Goal: Communication & Community: Answer question/provide support

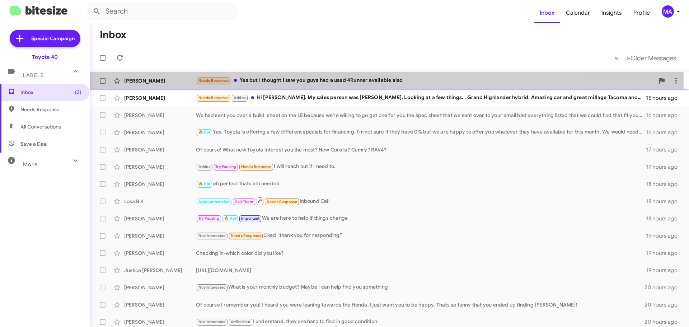
click at [312, 80] on div "Needs Response Yes but I thought I saw you guys had a used 4Runner available al…" at bounding box center [425, 80] width 458 height 8
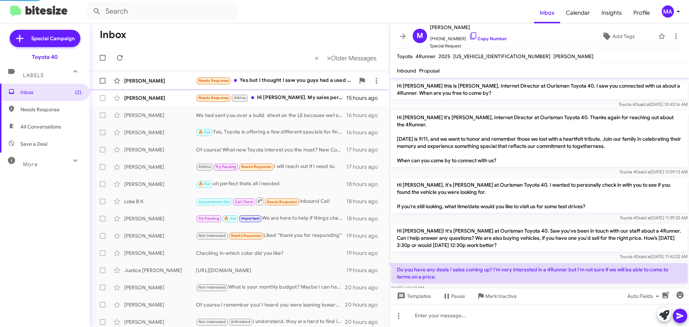
scroll to position [284, 0]
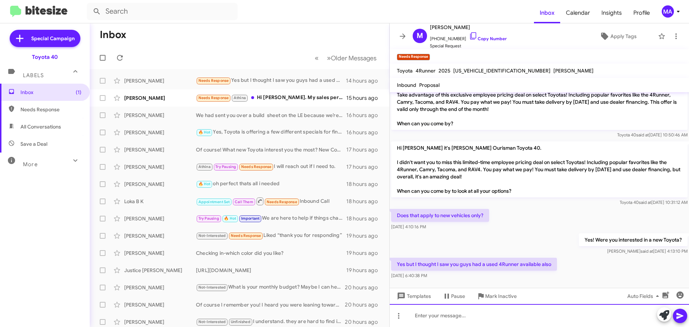
click at [477, 319] on div at bounding box center [539, 315] width 299 height 23
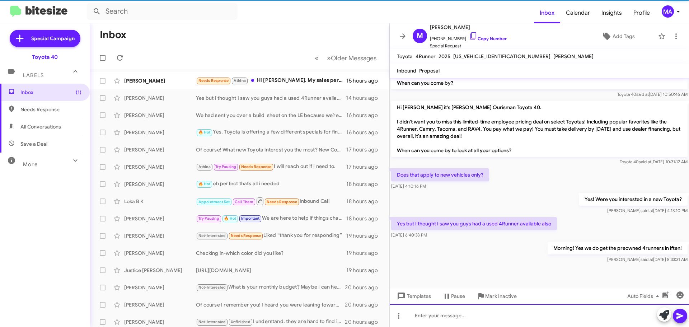
scroll to position [310, 0]
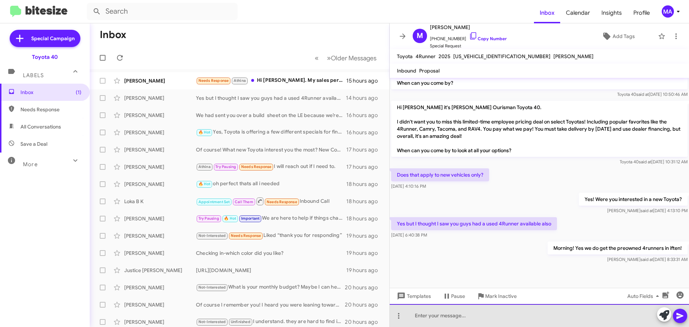
click at [475, 326] on div at bounding box center [539, 315] width 299 height 23
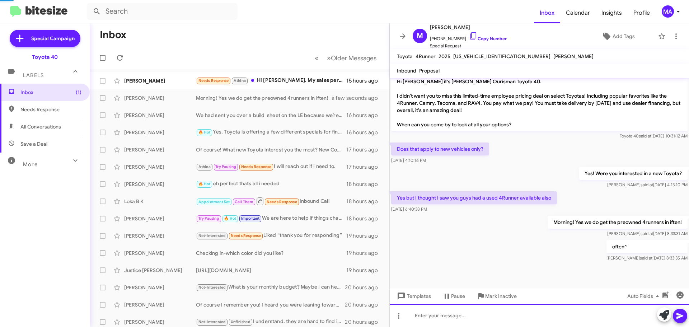
scroll to position [336, 0]
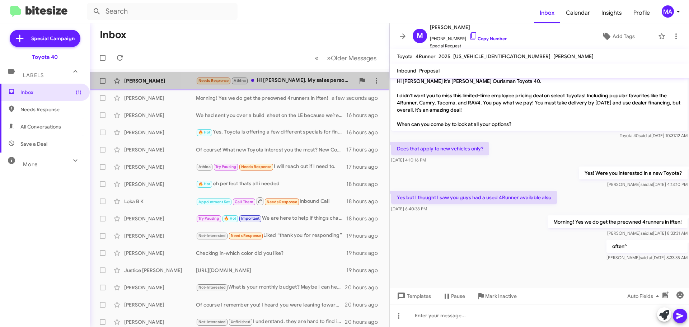
click at [287, 80] on div "Needs Response [PERSON_NAME]. My sales person was [PERSON_NAME]. Looking at a f…" at bounding box center [275, 80] width 159 height 8
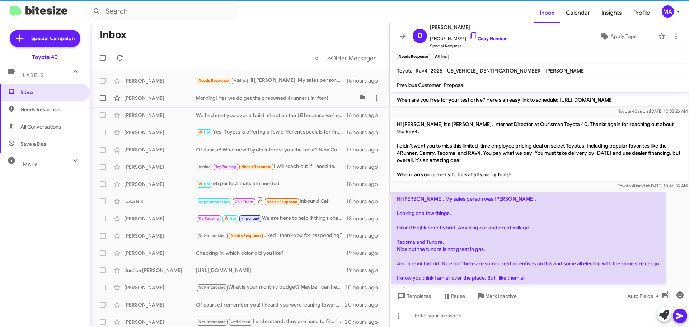
scroll to position [89, 0]
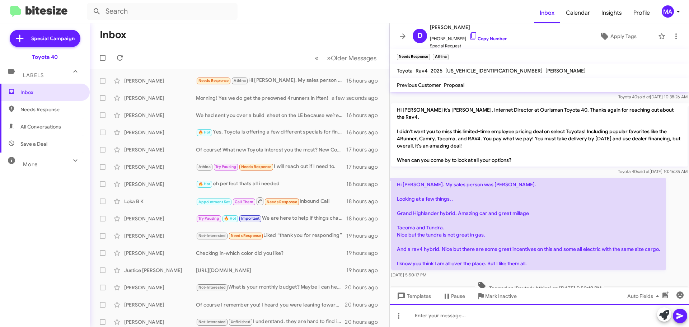
click at [480, 318] on div at bounding box center [539, 315] width 299 height 23
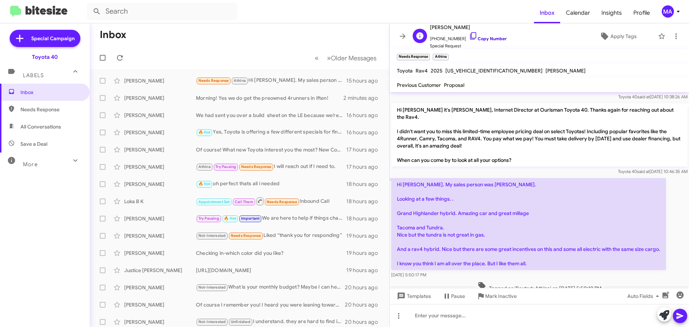
click at [469, 39] on icon at bounding box center [473, 36] width 9 height 9
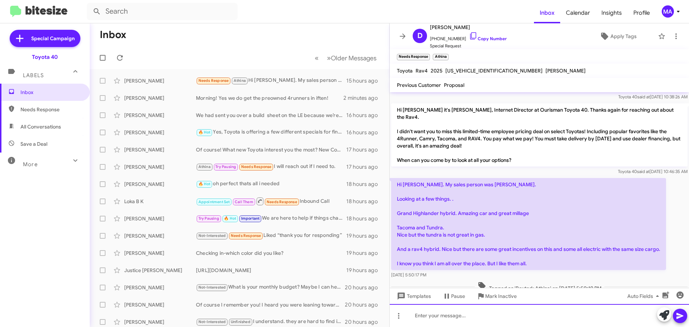
click at [439, 318] on div at bounding box center [539, 315] width 299 height 23
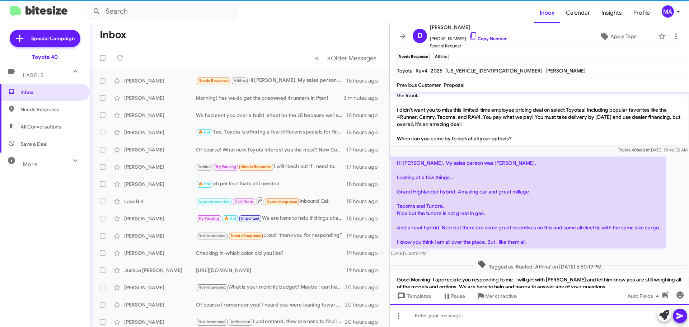
scroll to position [123, 0]
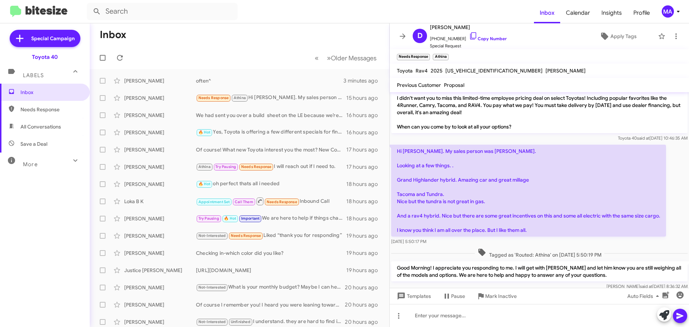
click at [55, 143] on span "Save a Deal" at bounding box center [45, 143] width 90 height 17
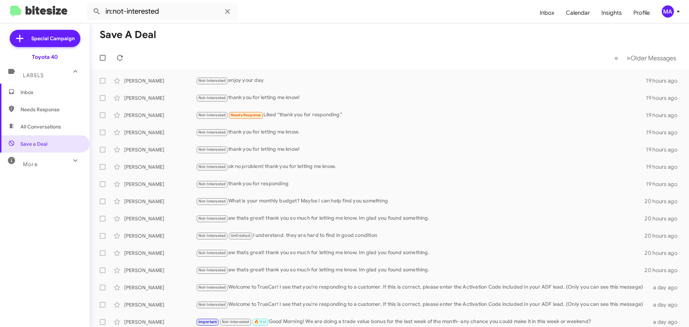
click at [48, 130] on span "All Conversations" at bounding box center [45, 126] width 90 height 17
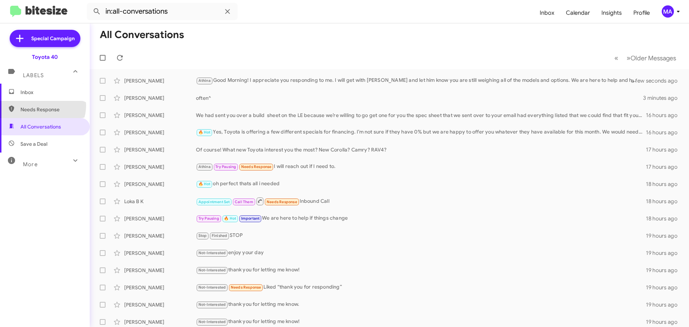
click at [42, 105] on span "Needs Response" at bounding box center [45, 109] width 90 height 17
type input "in:needs-response"
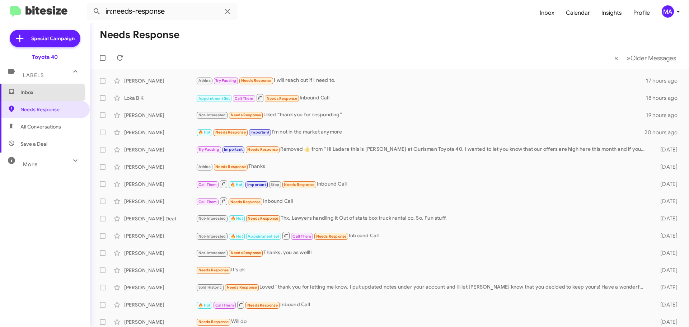
click at [40, 94] on span "Inbox" at bounding box center [50, 92] width 61 height 7
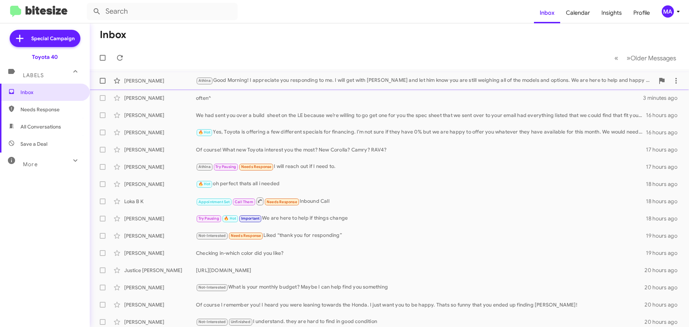
click at [288, 81] on div "Athina Good Morning! I appreciate you responding to me. I will get with [PERSON…" at bounding box center [425, 80] width 458 height 8
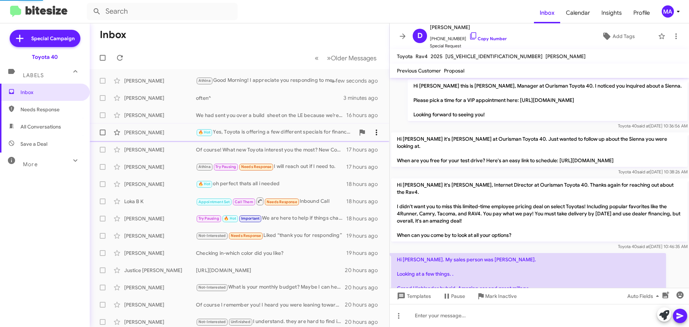
scroll to position [108, 0]
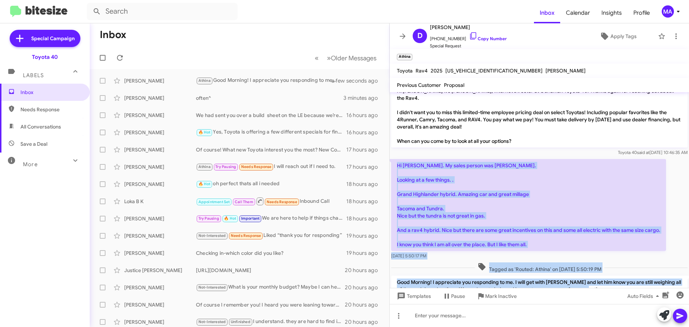
drag, startPoint x: 609, startPoint y: 278, endPoint x: 397, endPoint y: 152, distance: 246.6
click at [397, 152] on div "Hi [PERSON_NAME] this is [PERSON_NAME], Manager at Ourisman Toyota 40. I notice…" at bounding box center [539, 145] width 299 height 322
copy div "Hi [PERSON_NAME]. My sales person was [PERSON_NAME]. Looking at a few things. .…"
